Goal: Task Accomplishment & Management: Use online tool/utility

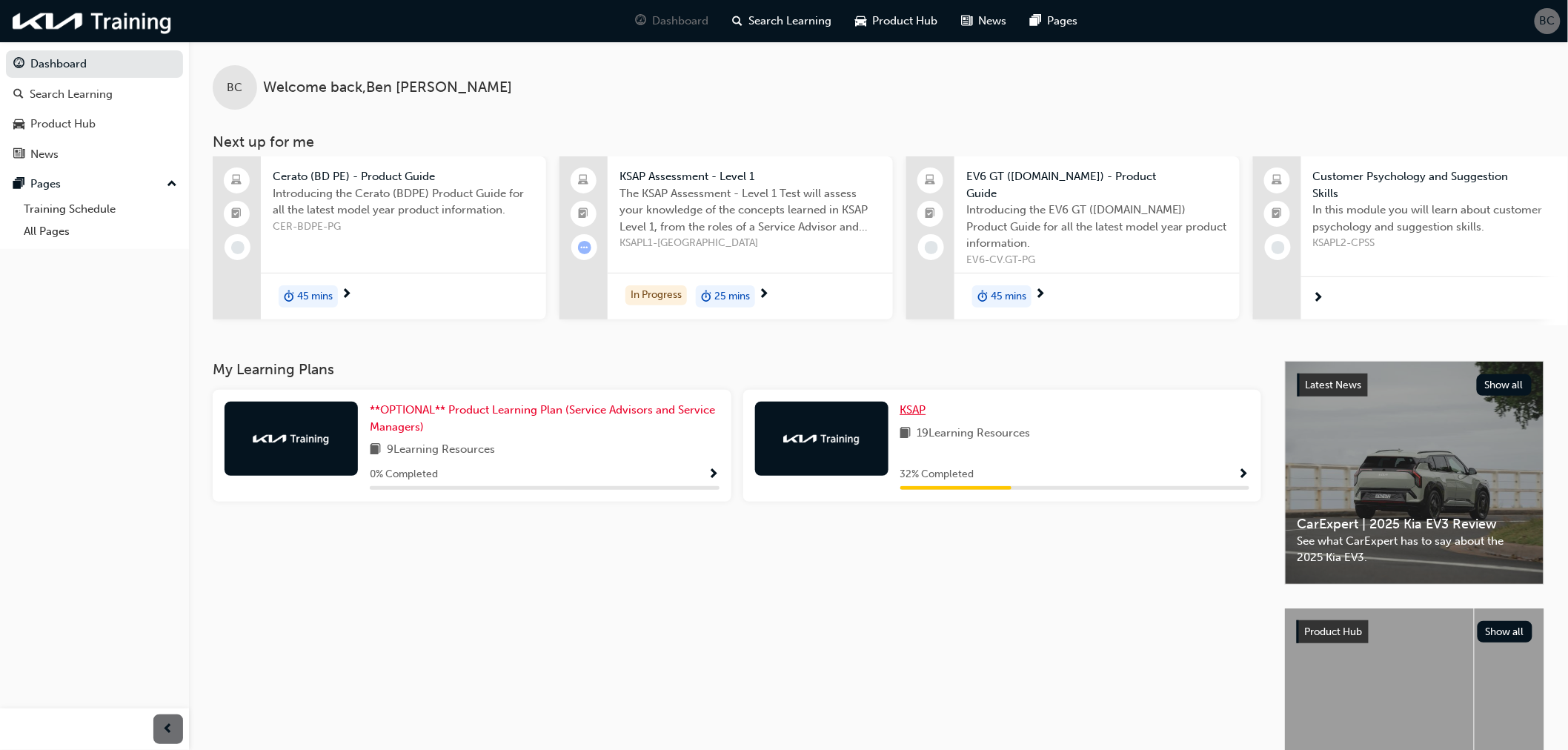
click at [931, 416] on link "KSAP" at bounding box center [916, 410] width 32 height 17
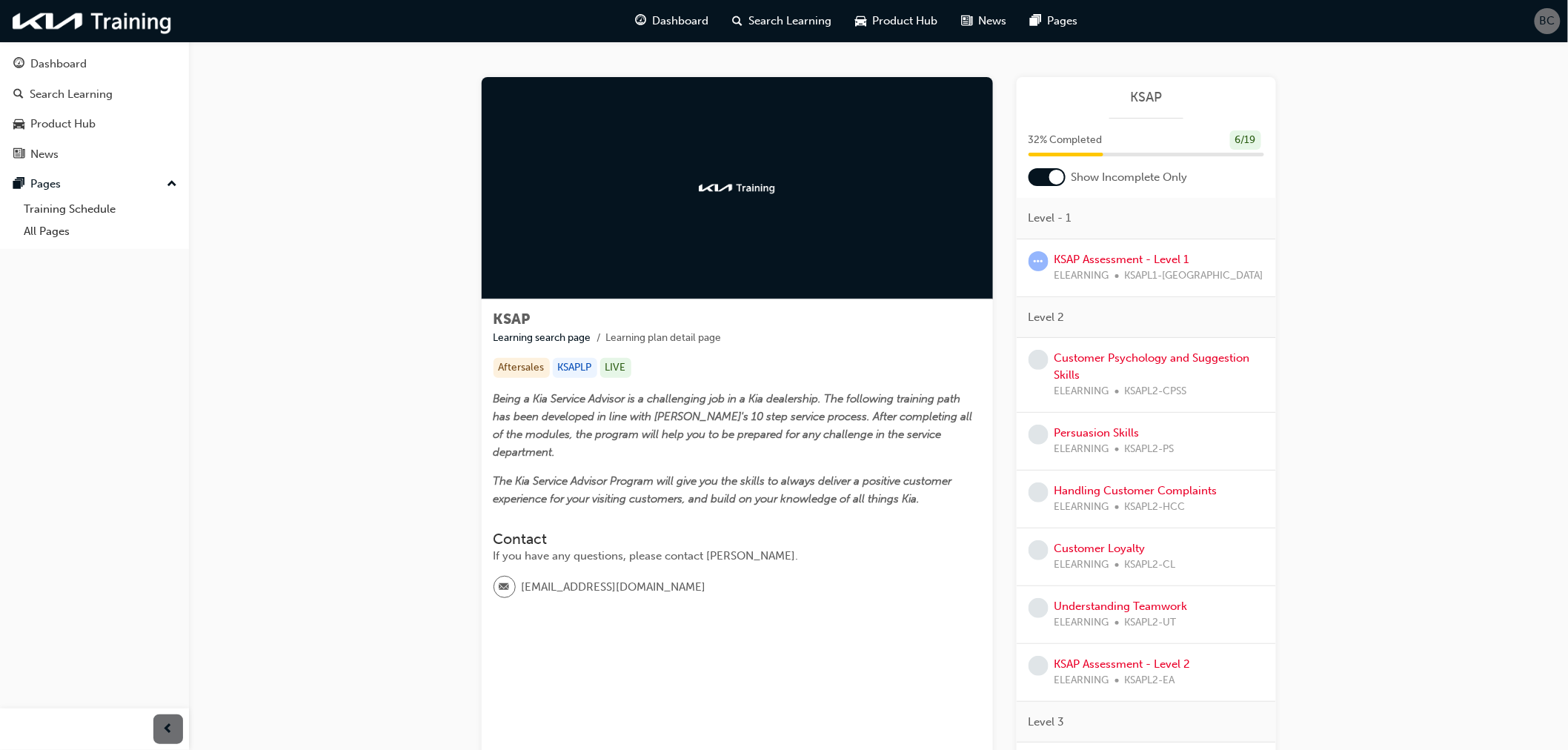
click at [1098, 268] on span "ELEARNING" at bounding box center [1081, 276] width 55 height 17
click at [1093, 256] on link "KSAP Assessment - Level 1" at bounding box center [1121, 259] width 135 height 14
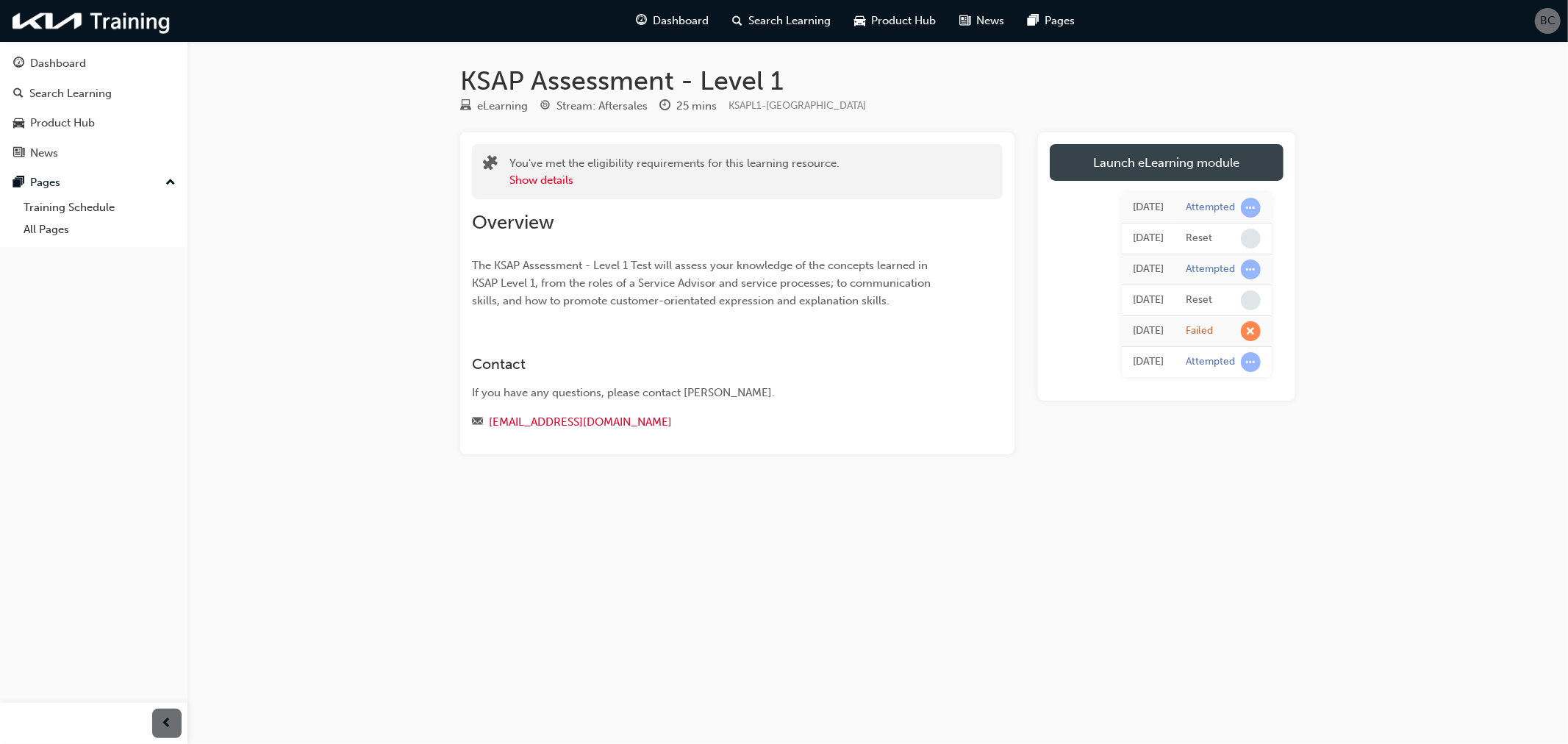
click at [1127, 170] on link "Launch eLearning module" at bounding box center [1166, 162] width 234 height 37
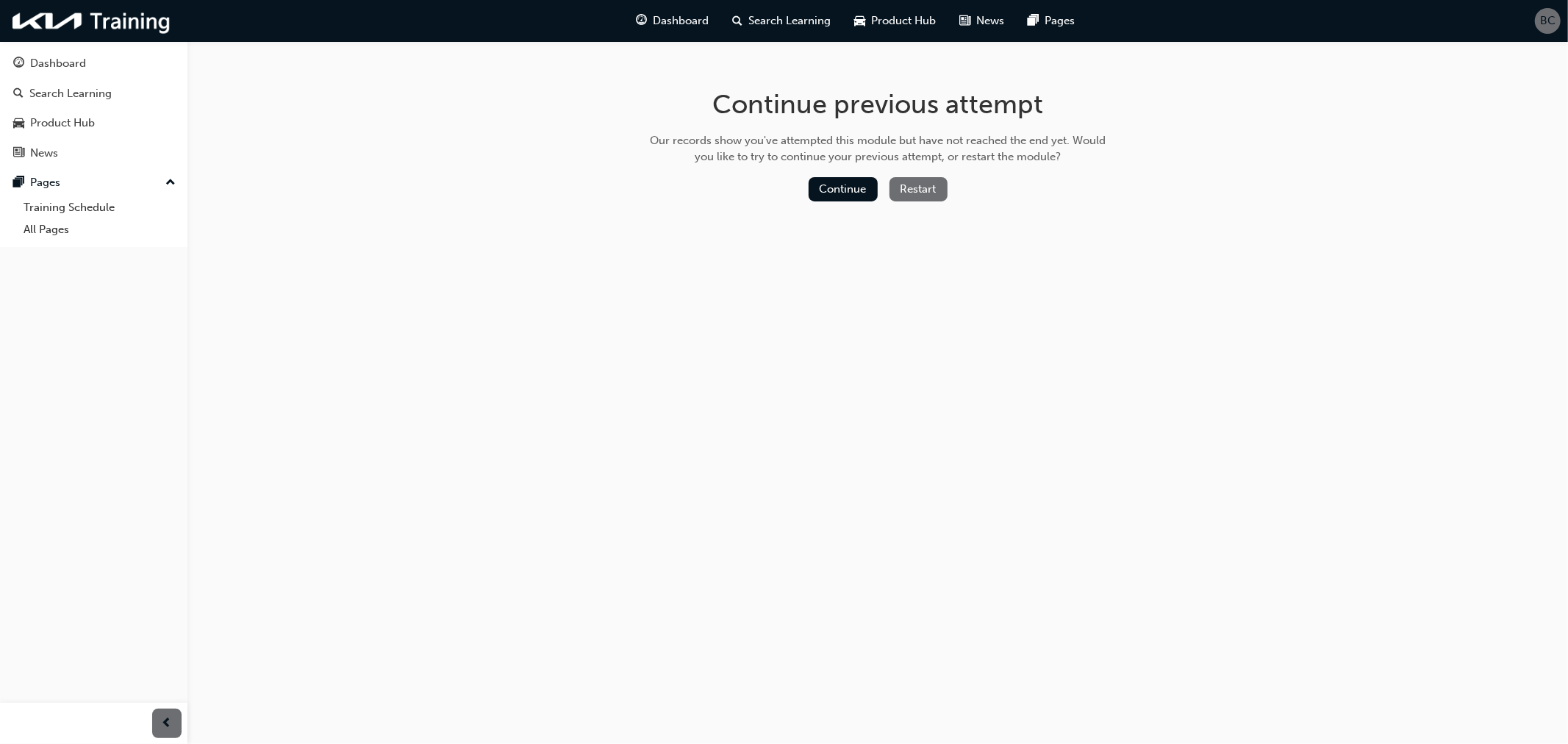
click at [909, 187] on button "Restart" at bounding box center [919, 189] width 58 height 24
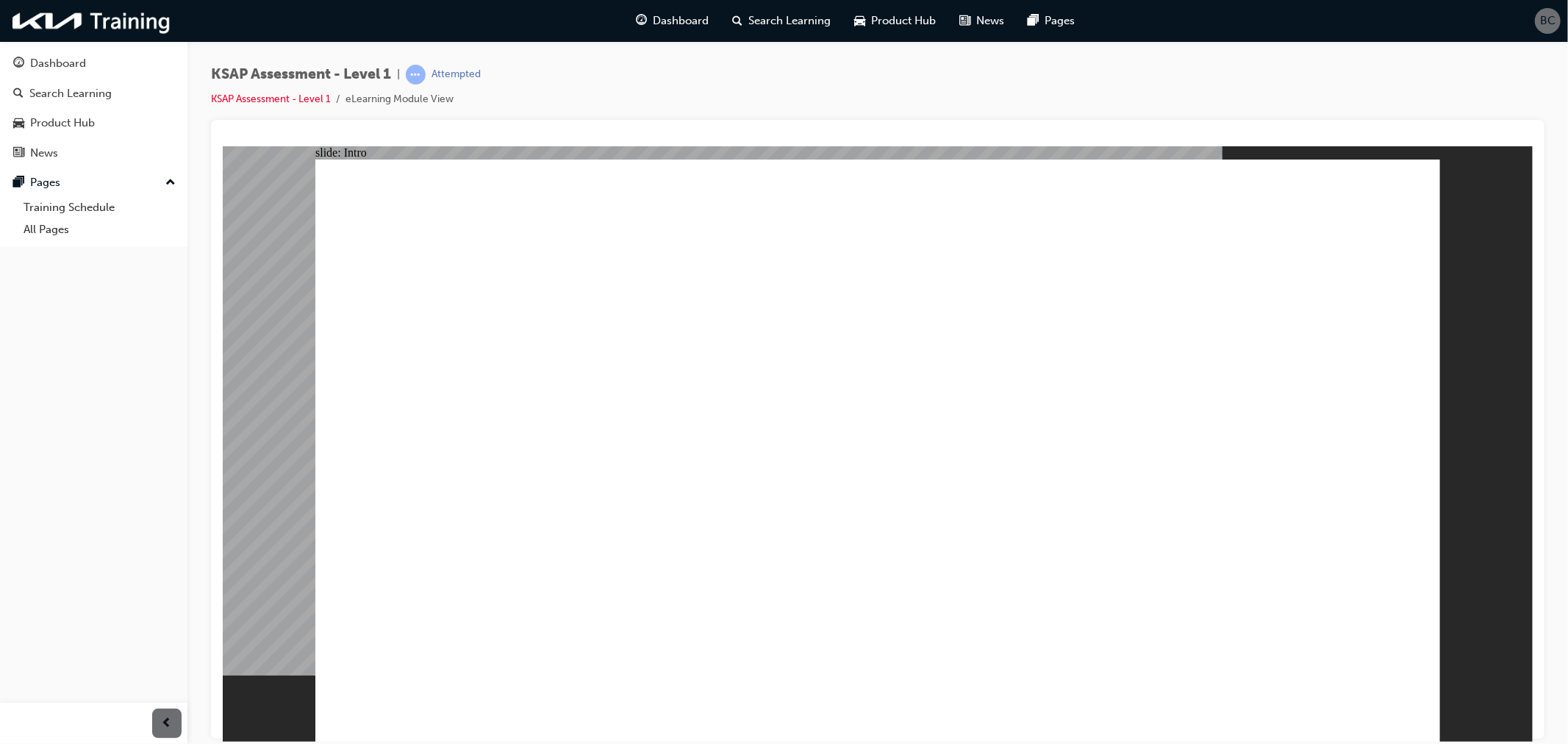
click at [207, 384] on div "KSAP Assessment - Level 1 | Attempted KSAP Assessment - Level 1 eLearning Modul…" at bounding box center [878, 374] width 1381 height 666
click at [892, 71] on div "KSAP Assessment - Level 1 | Attempted KSAP Assessment - Level 1 eLearning Modul…" at bounding box center [878, 93] width 1334 height 55
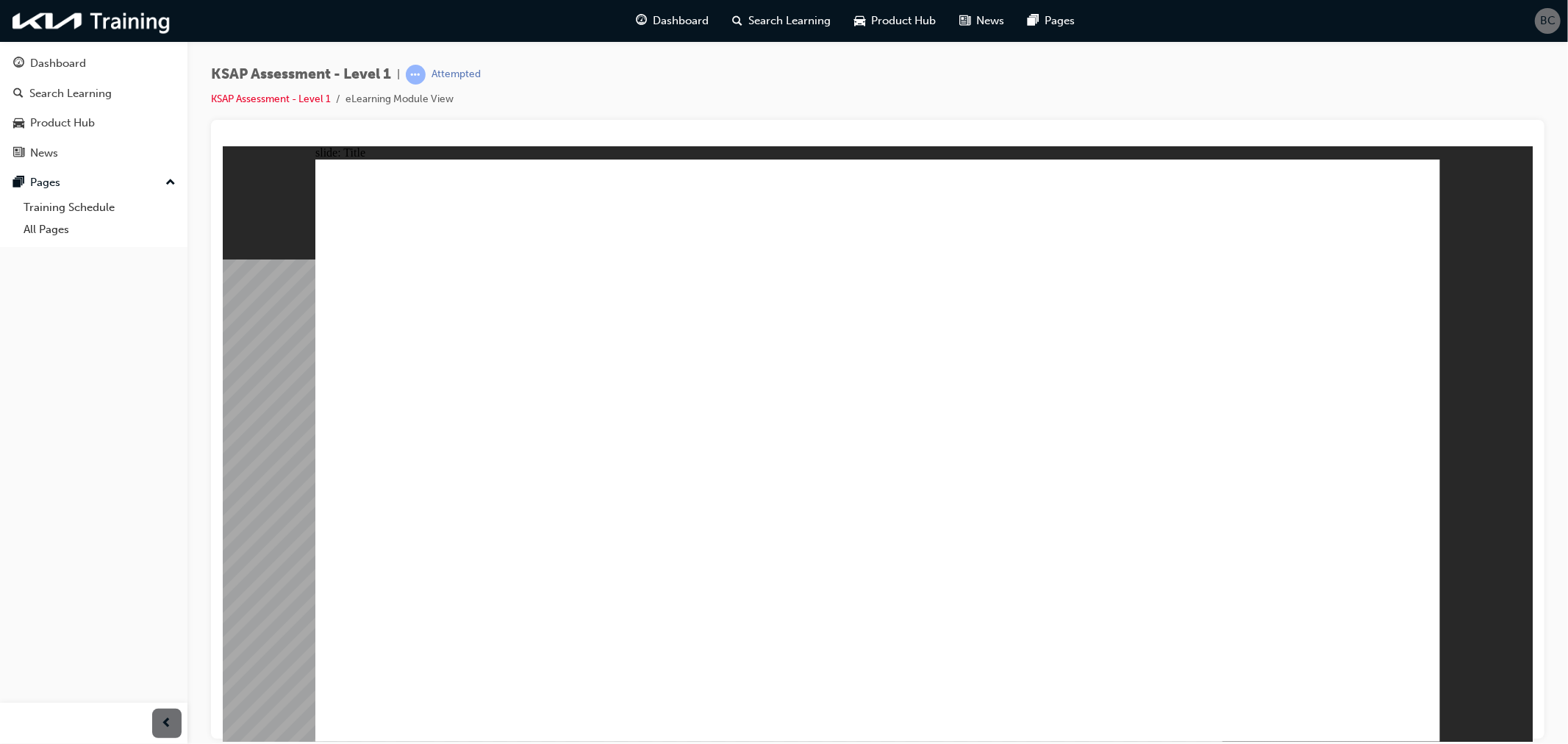
click at [222, 146] on image at bounding box center [222, 146] width 0 height 0
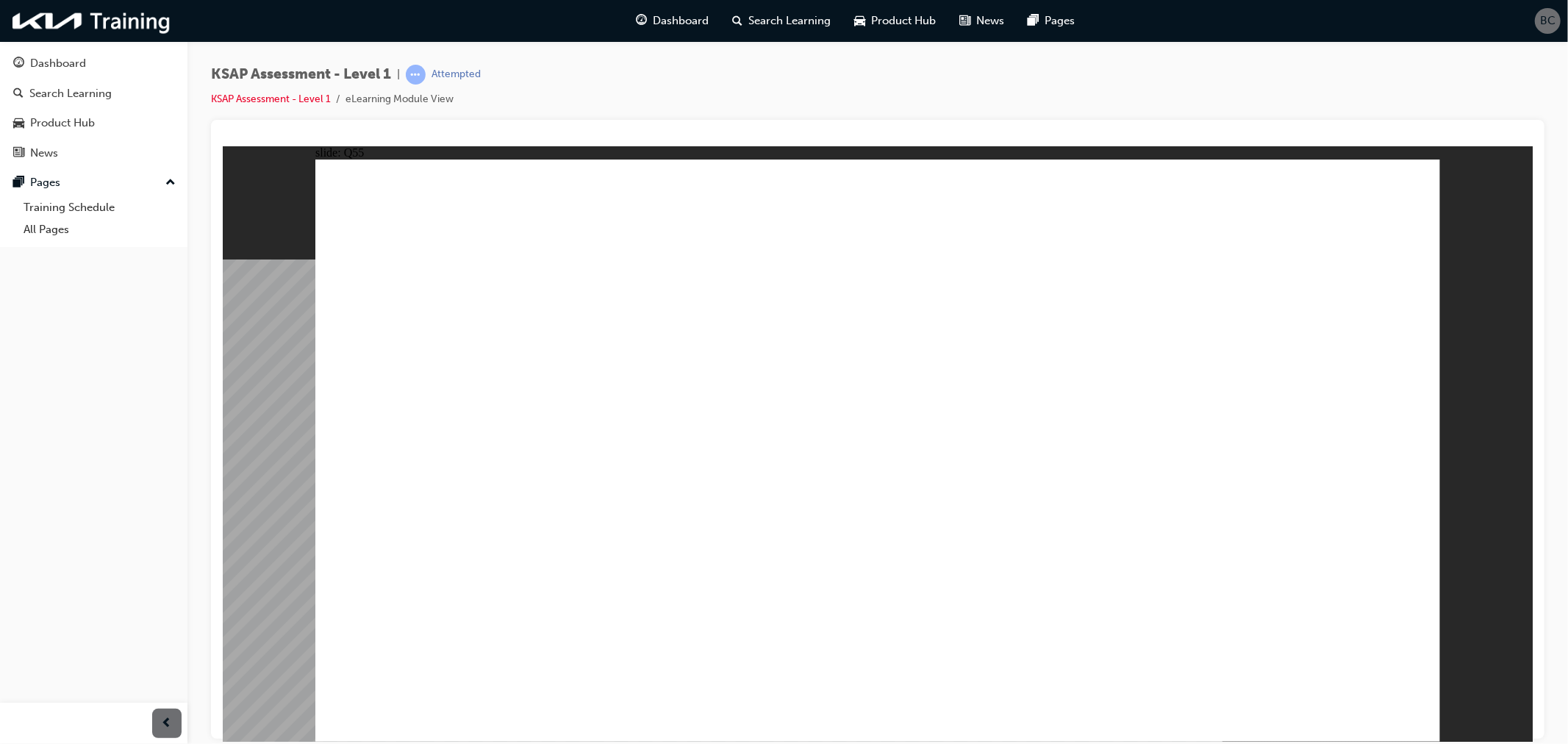
radio input "true"
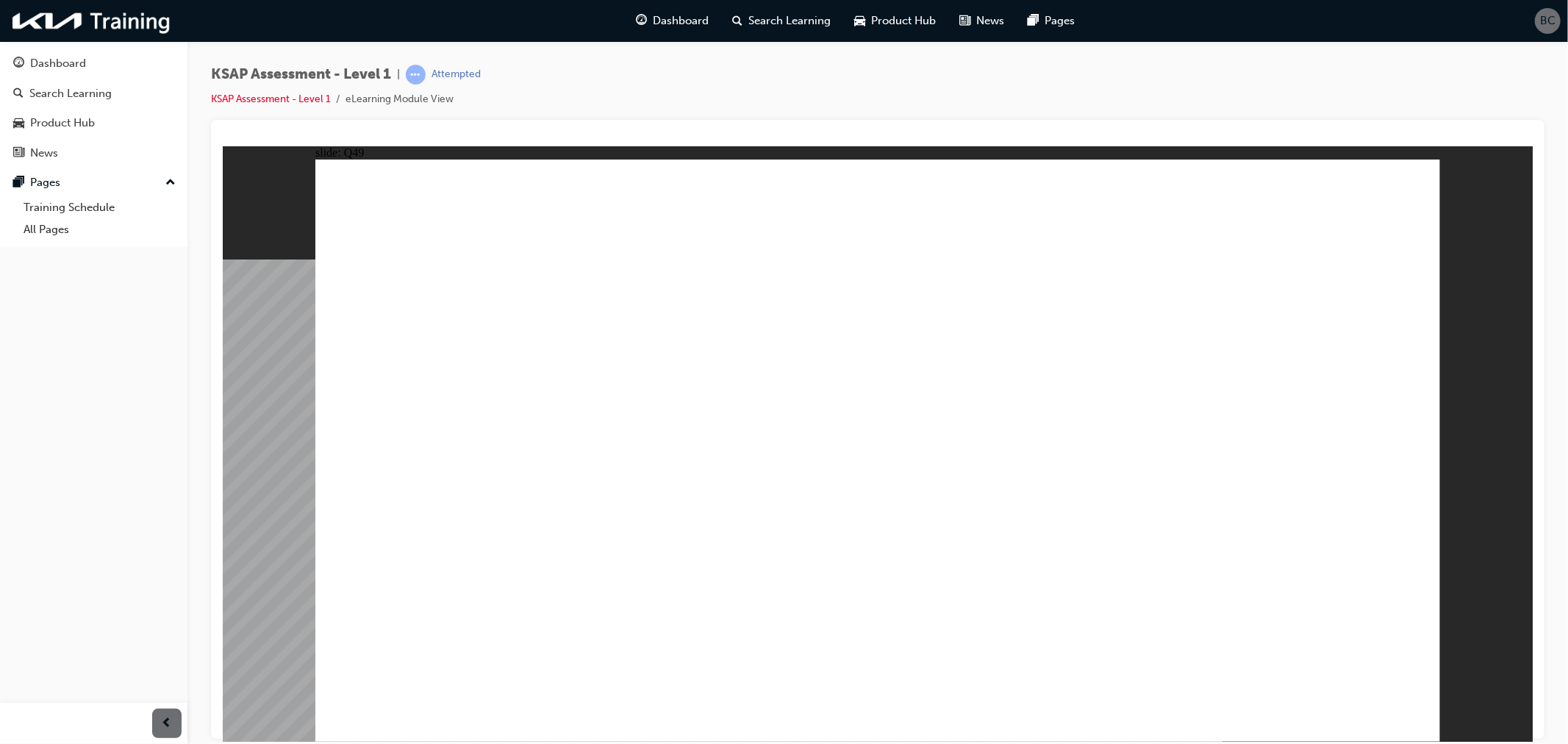
radio input "true"
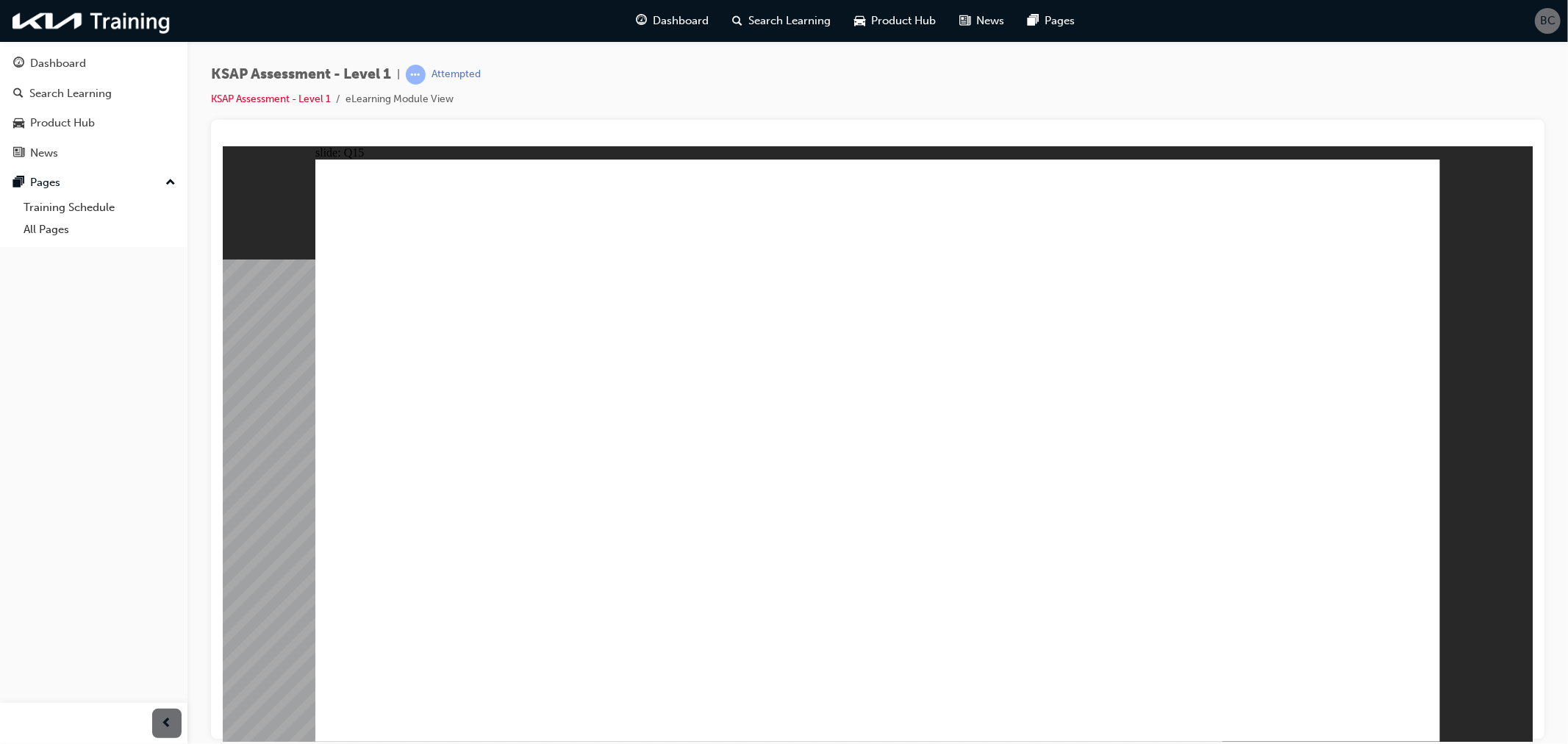
radio input "true"
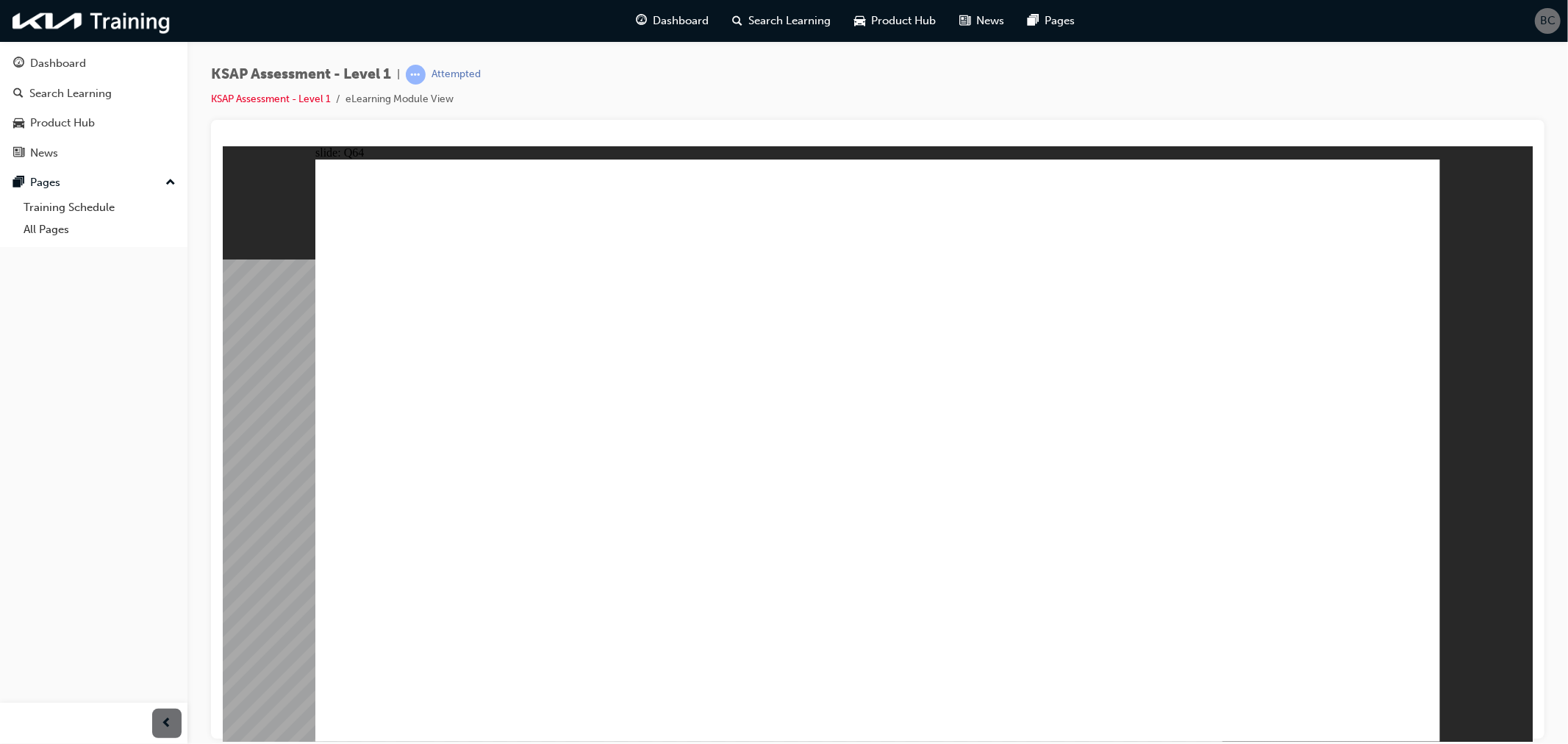
radio input "true"
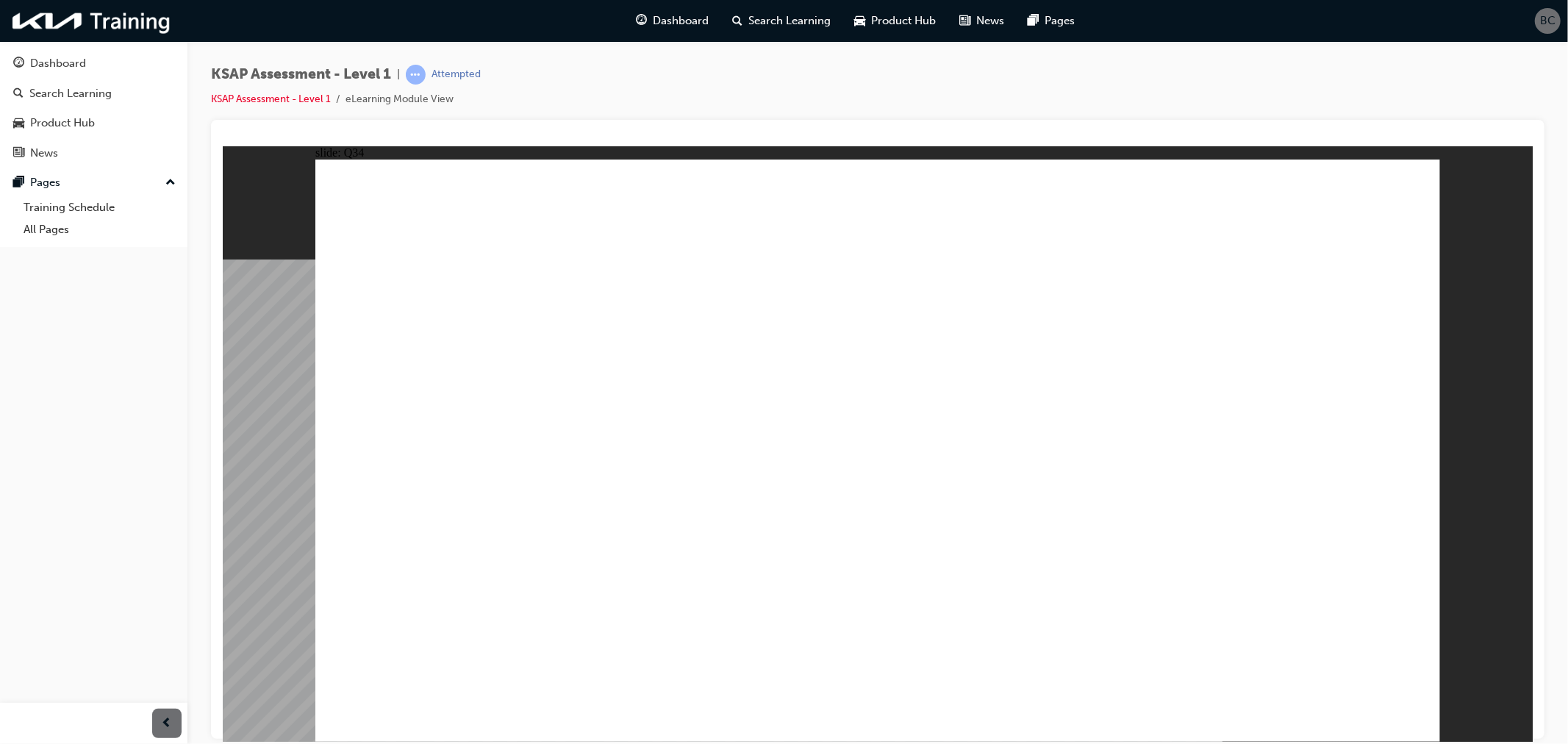
radio input "true"
